Goal: Register for event/course

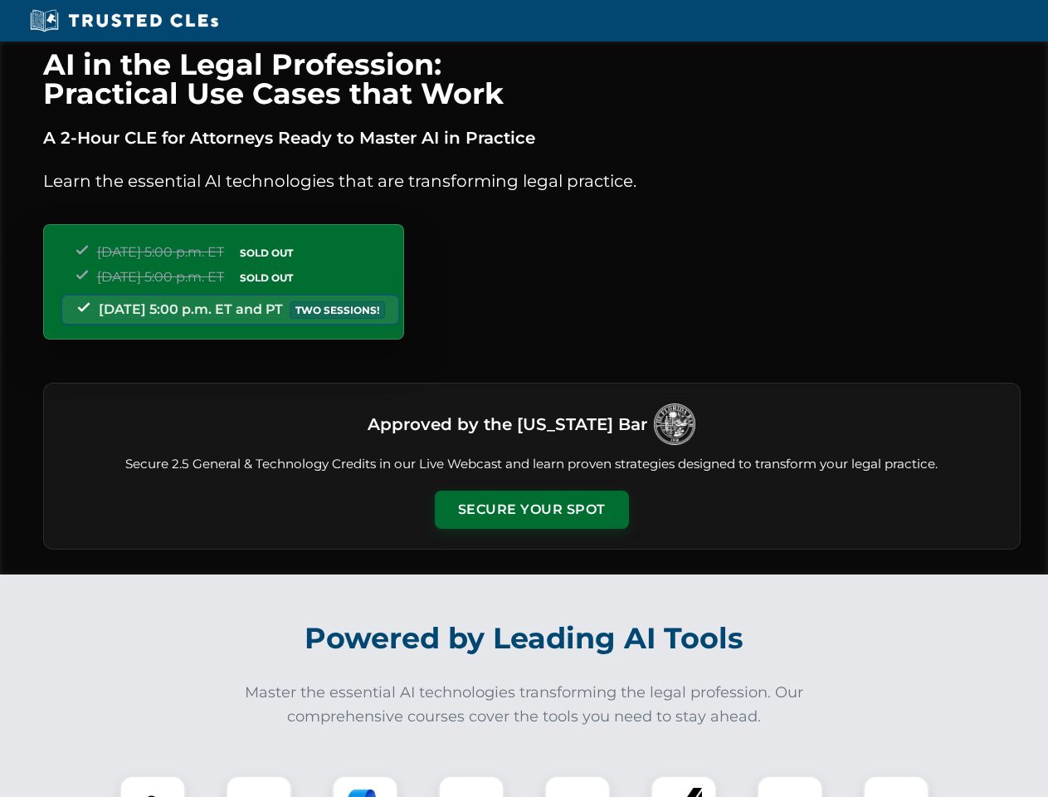
click at [531, 509] on button "Secure Your Spot" at bounding box center [532, 509] width 194 height 38
click at [153, 786] on img at bounding box center [153, 808] width 48 height 48
